Goal: Transaction & Acquisition: Download file/media

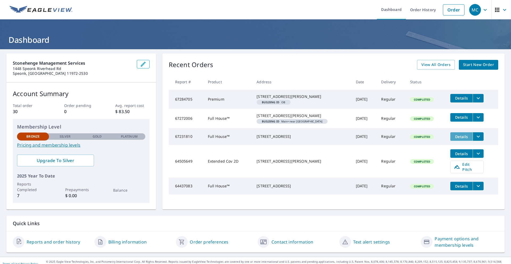
click at [454, 139] on span "Details" at bounding box center [461, 136] width 16 height 5
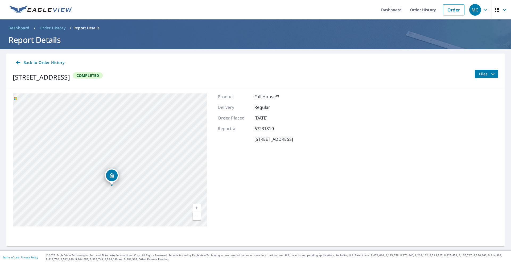
click at [484, 72] on span "Files" at bounding box center [487, 74] width 17 height 6
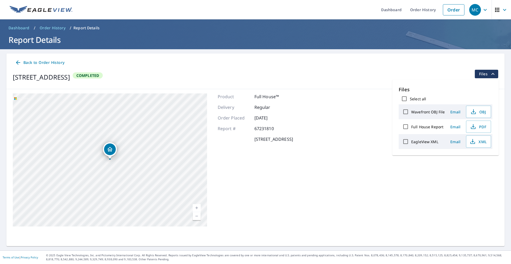
click at [430, 127] on label "Full House Report" at bounding box center [427, 126] width 32 height 5
click at [411, 127] on input "Full House Report" at bounding box center [405, 126] width 11 height 11
click at [430, 127] on label "Full House Report" at bounding box center [427, 126] width 32 height 5
click at [411, 127] on input "Full House Report" at bounding box center [405, 126] width 11 height 11
checkbox input "false"
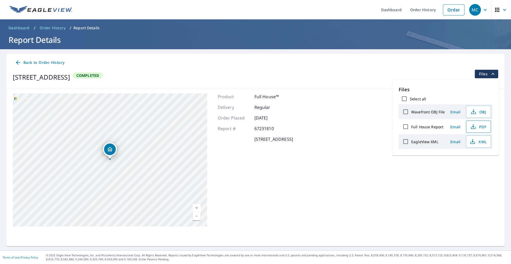
click at [477, 123] on span "PDF" at bounding box center [477, 126] width 17 height 6
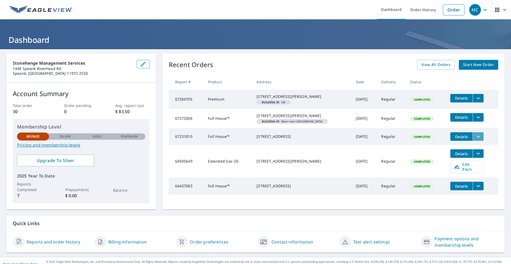
click at [479, 140] on icon "filesDropdownBtn-67231810" at bounding box center [478, 136] width 6 height 6
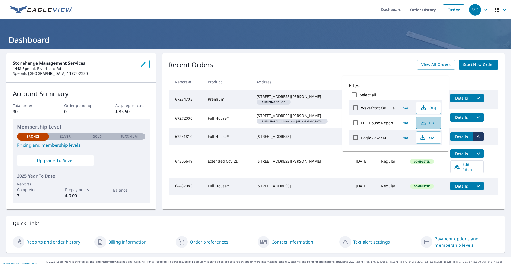
click at [436, 123] on button "PDF" at bounding box center [428, 123] width 25 height 12
